Goal: Contribute content: Contribute content

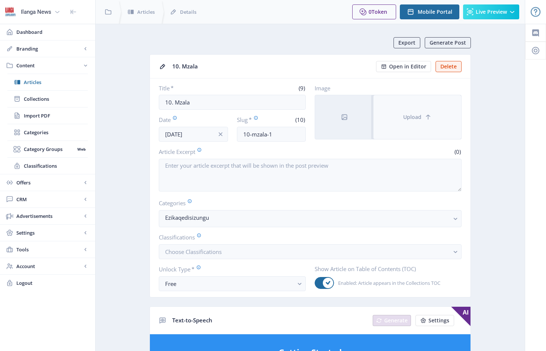
click at [399, 104] on button "Upload" at bounding box center [417, 117] width 88 height 44
click at [388, 111] on button "Upload" at bounding box center [417, 117] width 88 height 44
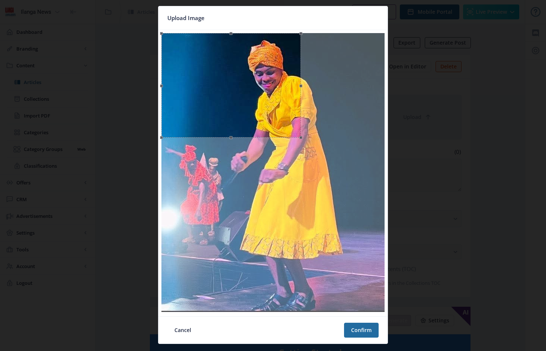
drag, startPoint x: 273, startPoint y: 201, endPoint x: 288, endPoint y: 138, distance: 64.4
click at [288, 138] on span at bounding box center [230, 137] width 131 height 8
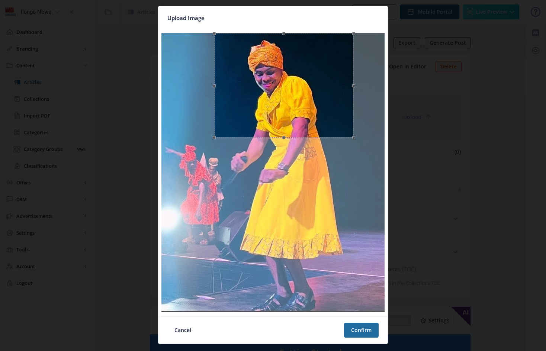
drag, startPoint x: 199, startPoint y: 100, endPoint x: 252, endPoint y: 99, distance: 52.8
click at [252, 99] on div at bounding box center [283, 85] width 139 height 104
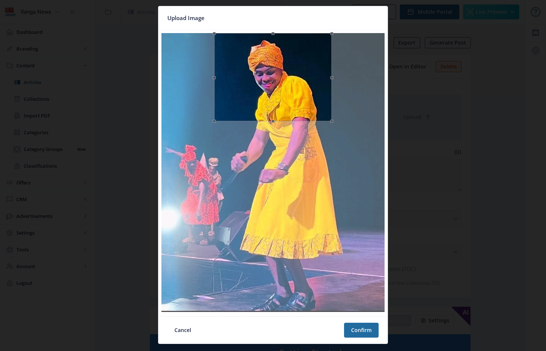
drag, startPoint x: 284, startPoint y: 139, endPoint x: 286, endPoint y: 122, distance: 17.7
click at [286, 122] on span at bounding box center [272, 121] width 109 height 8
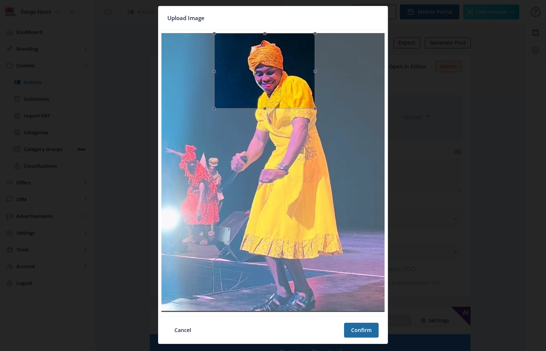
drag, startPoint x: 330, startPoint y: 77, endPoint x: 315, endPoint y: 76, distance: 15.3
click at [315, 76] on span at bounding box center [315, 70] width 8 height 67
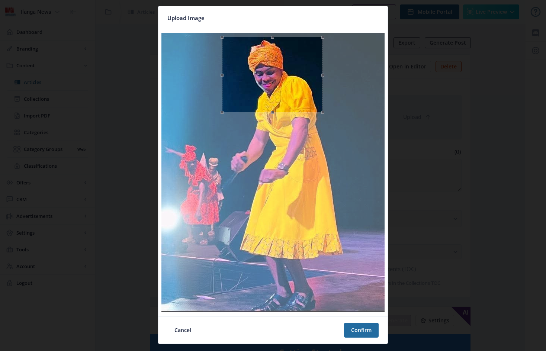
drag, startPoint x: 244, startPoint y: 91, endPoint x: 252, endPoint y: 95, distance: 8.6
click at [252, 95] on div at bounding box center [272, 74] width 101 height 75
click at [360, 329] on button "Confirm" at bounding box center [361, 330] width 35 height 15
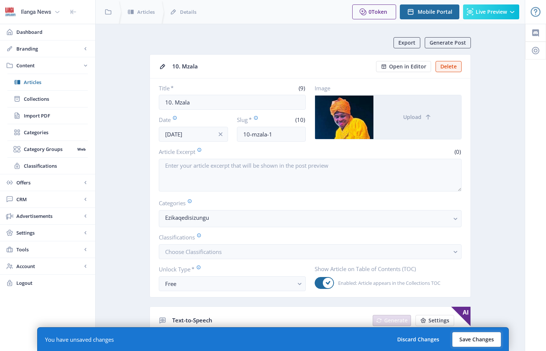
click at [479, 339] on button "Save Changes" at bounding box center [476, 339] width 49 height 15
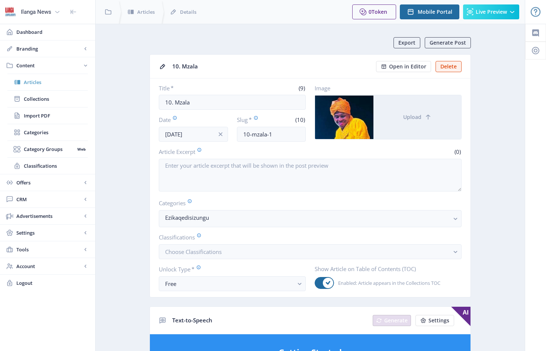
click at [38, 83] on span "Articles" at bounding box center [56, 81] width 64 height 7
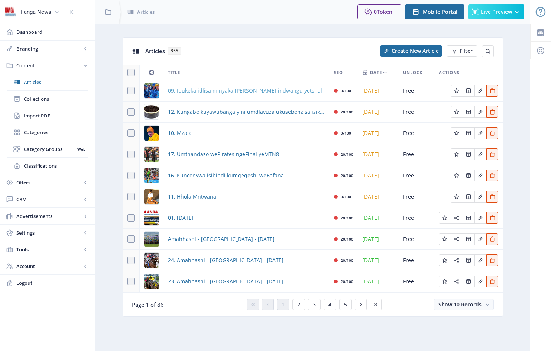
click at [226, 90] on span "09. Ibukeka idlisa minyaka [PERSON_NAME] indwangu yetshali" at bounding box center [246, 90] width 156 height 9
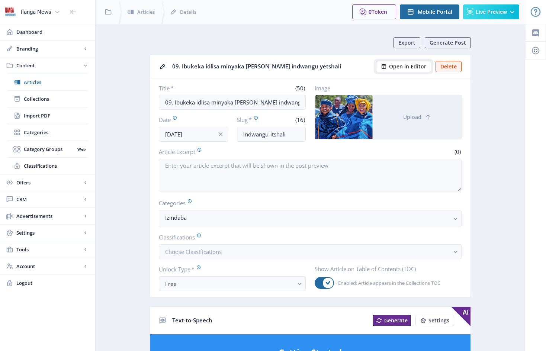
click at [403, 66] on span "Open in Editor" at bounding box center [407, 67] width 37 height 6
click at [38, 83] on span "Articles" at bounding box center [56, 81] width 64 height 7
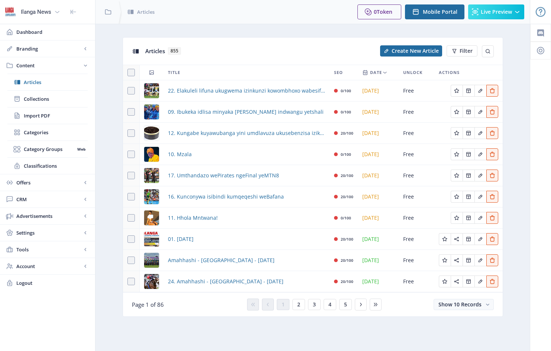
click at [156, 154] on img at bounding box center [151, 154] width 15 height 15
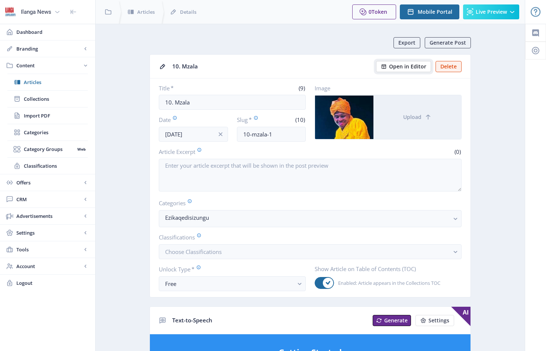
click at [407, 67] on span "Open in Editor" at bounding box center [407, 67] width 37 height 6
click at [40, 80] on span "Articles" at bounding box center [56, 81] width 64 height 7
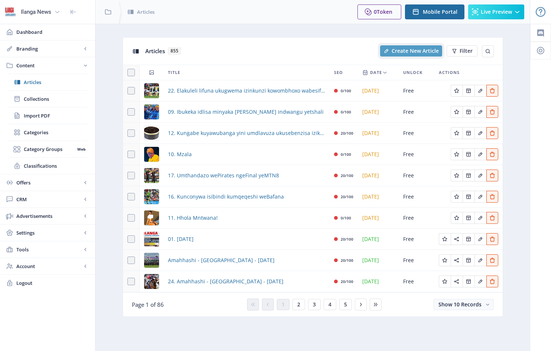
click at [411, 49] on span "Create New Article" at bounding box center [415, 51] width 47 height 6
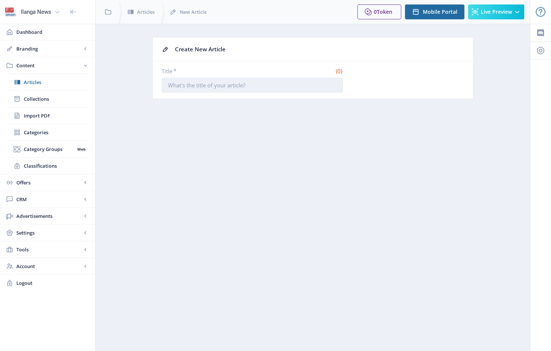
click at [169, 86] on input "Title *" at bounding box center [252, 85] width 181 height 15
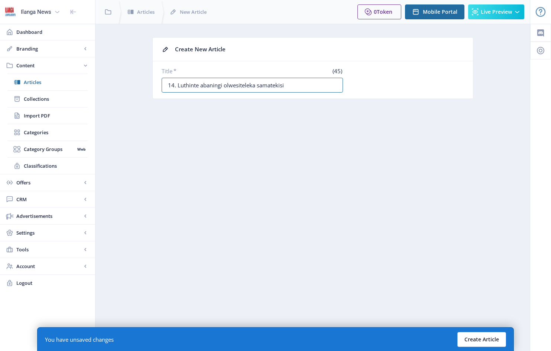
type input "14. Luthinte abaningi olwesiteleka samatekisi"
click at [478, 339] on button "Create Article" at bounding box center [481, 339] width 49 height 15
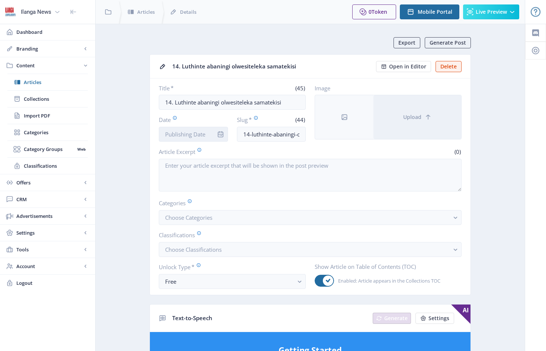
click at [210, 133] on input "Date" at bounding box center [193, 134] width 69 height 15
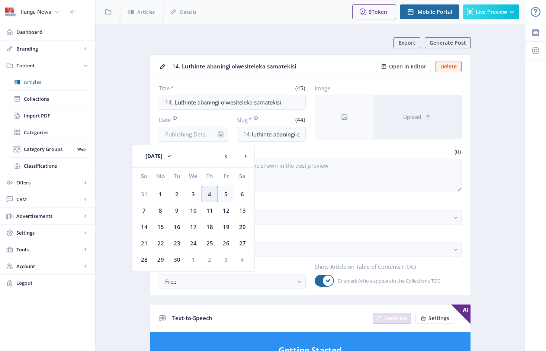
click at [227, 192] on div "5" at bounding box center [226, 194] width 16 height 16
type input "[DATE]"
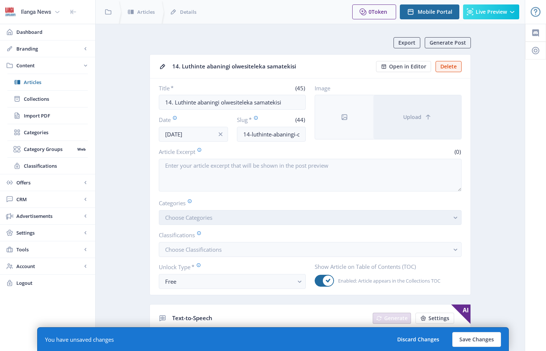
click at [227, 223] on button "Choose Categories" at bounding box center [310, 217] width 302 height 15
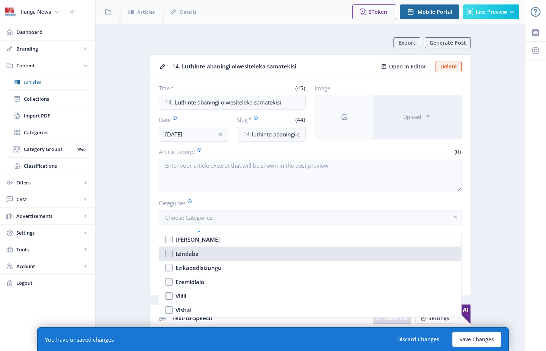
click at [169, 253] on nb-option "Izindaba" at bounding box center [310, 253] width 302 height 14
checkbox input "true"
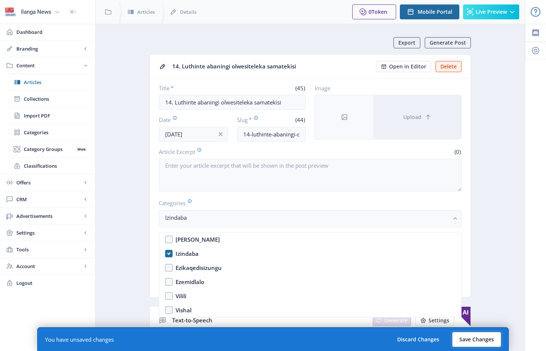
click at [481, 338] on button "Save Changes" at bounding box center [476, 339] width 49 height 15
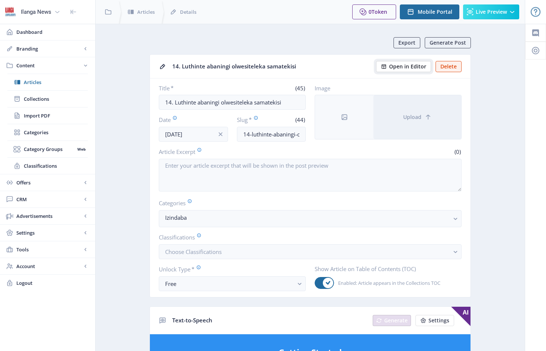
click at [407, 65] on span "Open in Editor" at bounding box center [407, 67] width 37 height 6
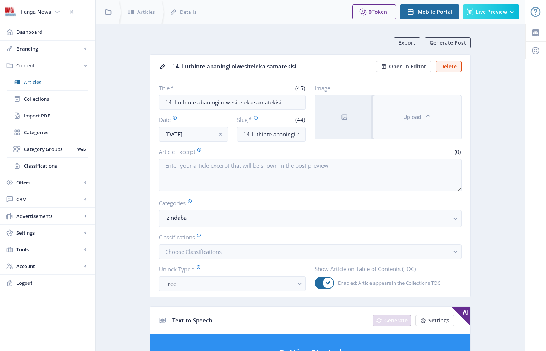
click at [391, 111] on button "Upload" at bounding box center [417, 117] width 88 height 44
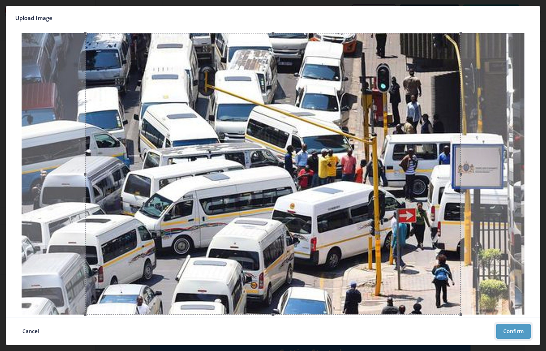
click at [515, 328] on button "Confirm" at bounding box center [513, 331] width 35 height 15
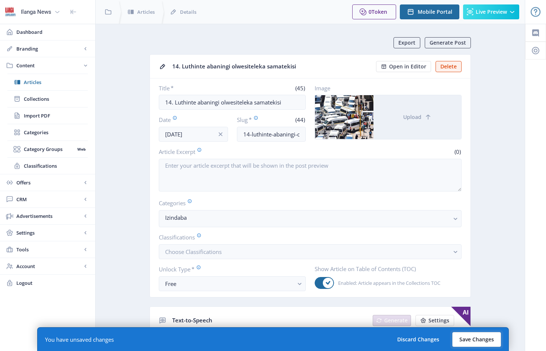
click at [479, 340] on button "Save Changes" at bounding box center [476, 339] width 49 height 15
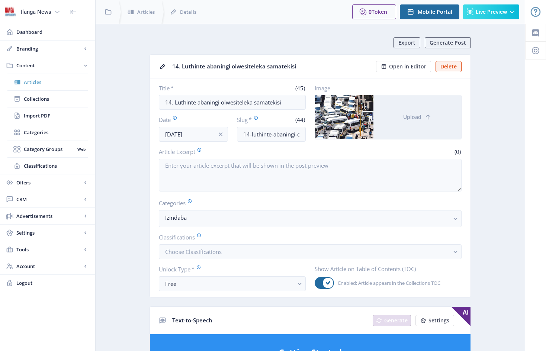
click at [39, 83] on span "Articles" at bounding box center [56, 81] width 64 height 7
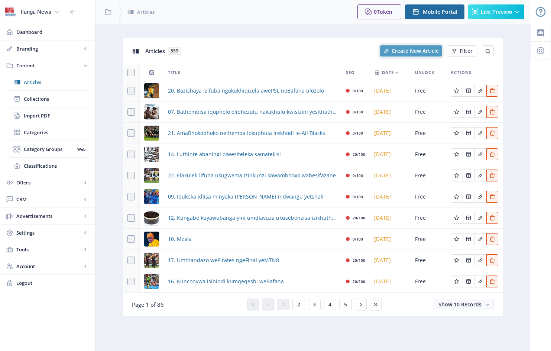
click at [427, 49] on span "Create New Article" at bounding box center [415, 51] width 47 height 6
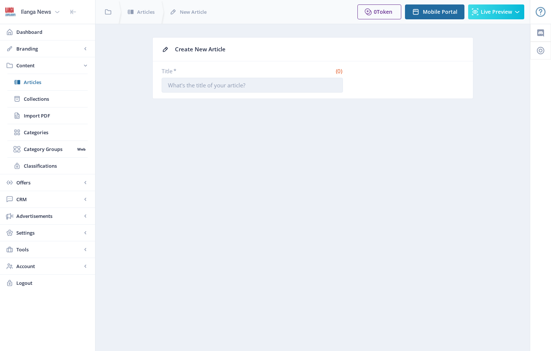
click at [168, 85] on input "Title *" at bounding box center [252, 85] width 181 height 15
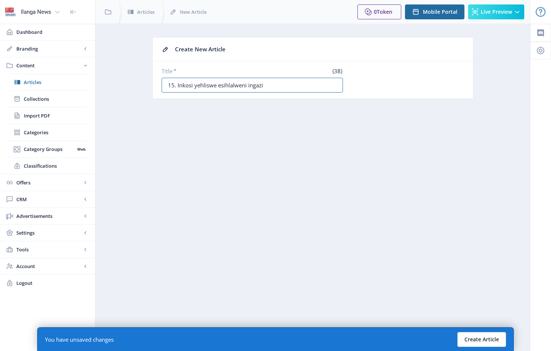
type input "15. Inkosi yehliswe esihlalweni ingazi"
click at [482, 337] on button "Create Article" at bounding box center [481, 339] width 49 height 15
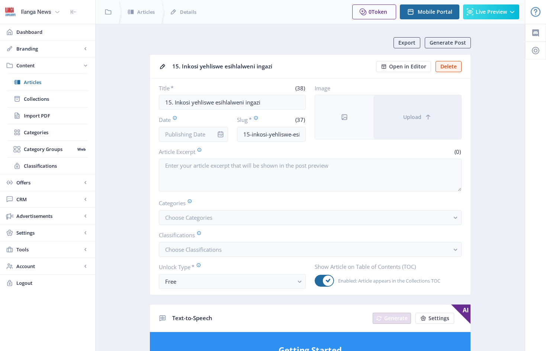
scroll to position [36, 0]
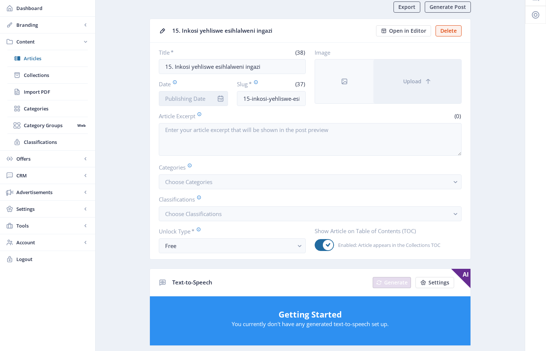
click at [212, 96] on input "Date" at bounding box center [193, 98] width 69 height 15
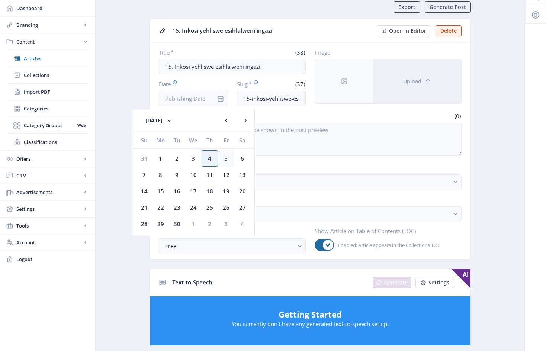
click at [227, 160] on div "5" at bounding box center [226, 158] width 16 height 16
type input "[DATE]"
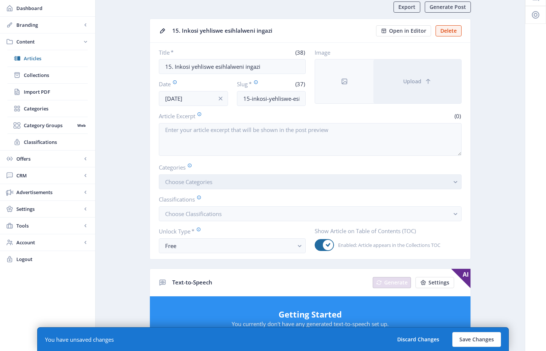
click at [224, 186] on button "Choose Categories" at bounding box center [310, 181] width 302 height 15
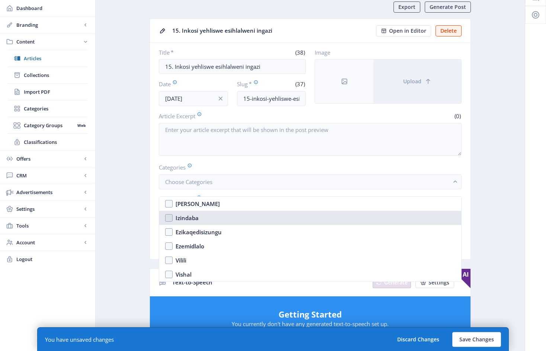
click at [171, 217] on nb-option "Izindaba" at bounding box center [310, 218] width 302 height 14
checkbox input "true"
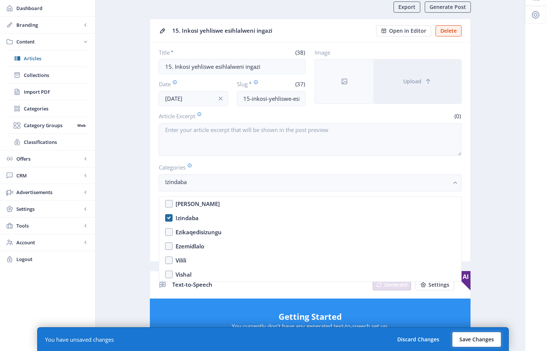
click at [483, 341] on button "Save Changes" at bounding box center [476, 339] width 49 height 15
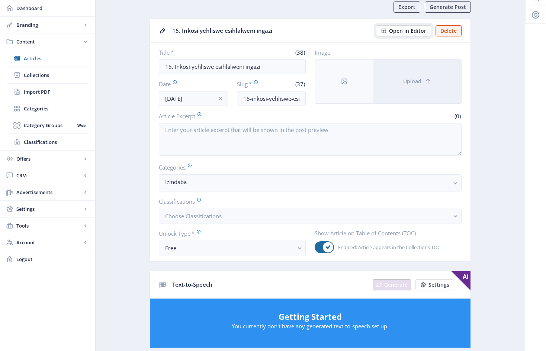
click at [410, 32] on span "Open in Editor" at bounding box center [407, 31] width 37 height 6
